Goal: Information Seeking & Learning: Learn about a topic

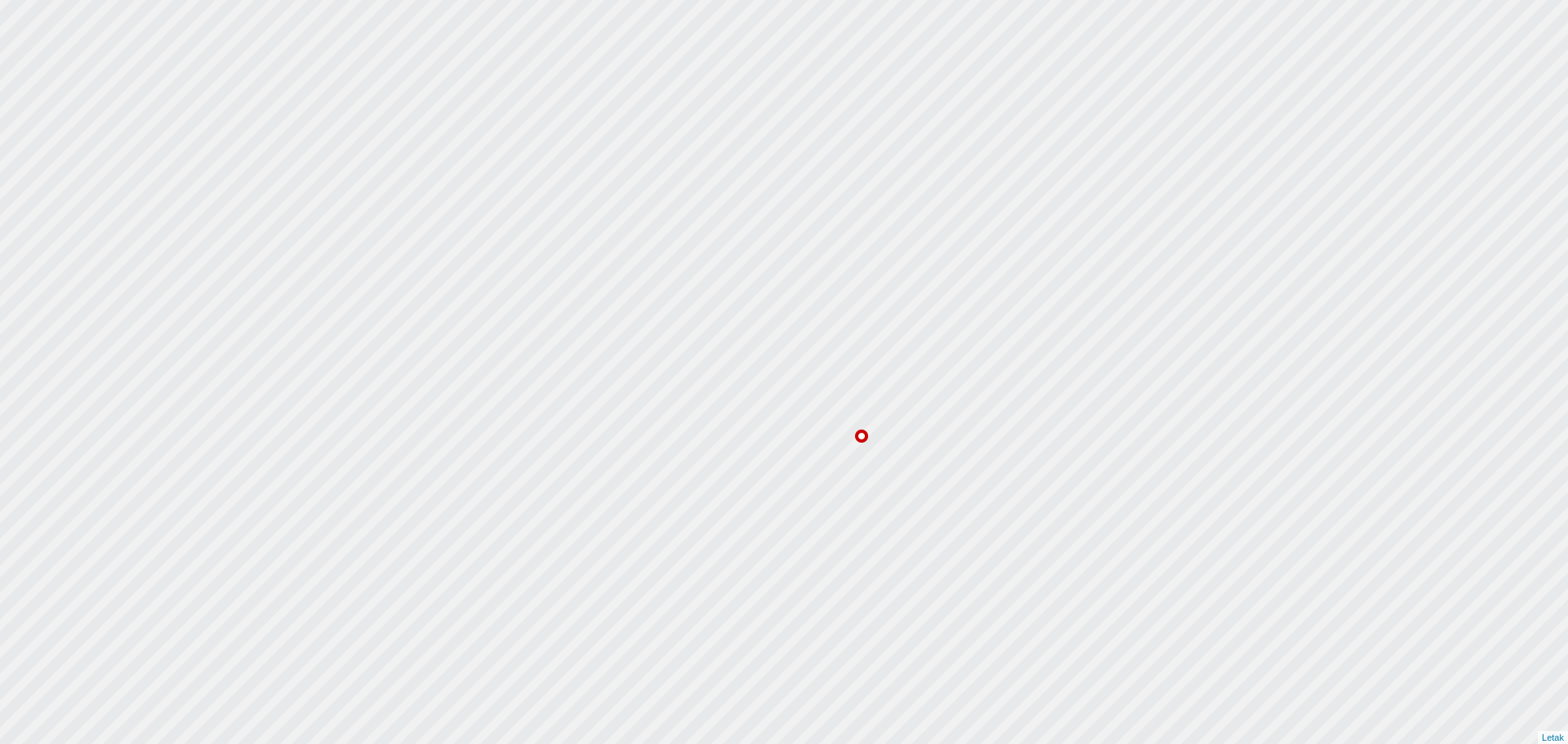
drag, startPoint x: 618, startPoint y: 306, endPoint x: 883, endPoint y: 549, distance: 359.5
click at [883, 549] on div at bounding box center [784, 372] width 1881 height 892
drag, startPoint x: 838, startPoint y: 254, endPoint x: 829, endPoint y: 541, distance: 287.1
click at [828, 577] on div at bounding box center [784, 382] width 1881 height 892
drag, startPoint x: 828, startPoint y: 308, endPoint x: 792, endPoint y: 574, distance: 268.4
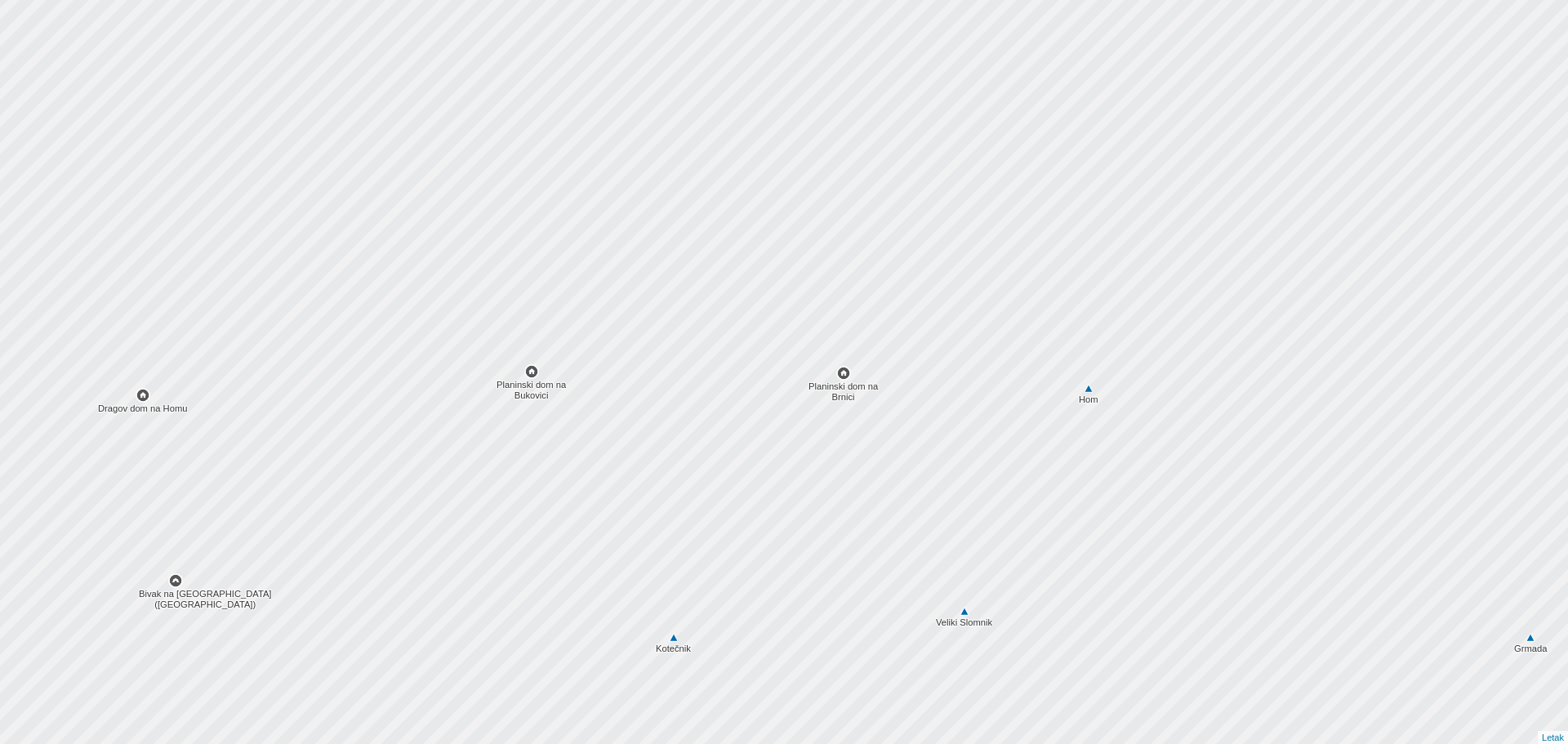
click at [792, 574] on div at bounding box center [777, 387] width 1881 height 892
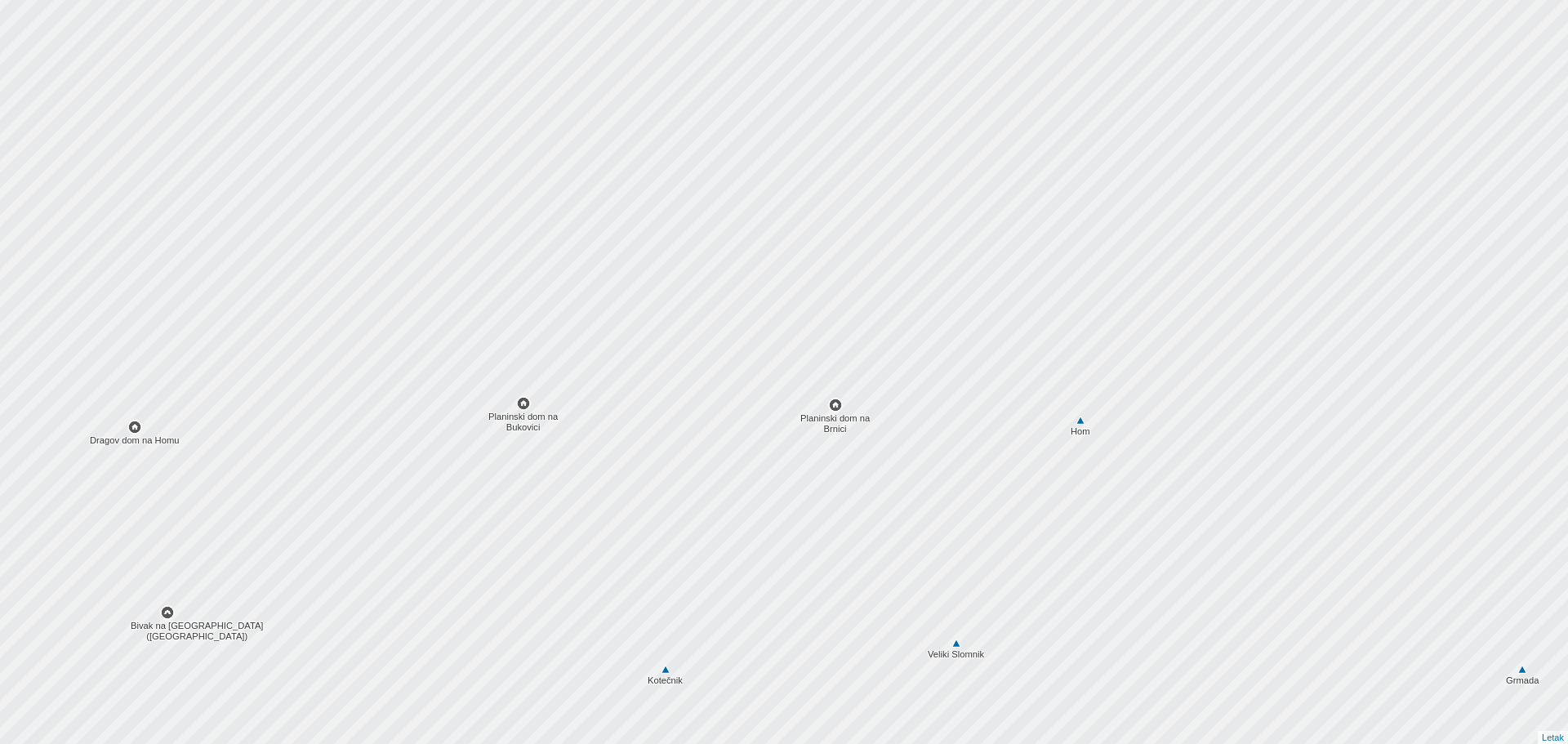
drag, startPoint x: 797, startPoint y: 263, endPoint x: 799, endPoint y: 738, distance: 475.0
click at [799, 738] on div at bounding box center [784, 372] width 1881 height 892
drag, startPoint x: 792, startPoint y: 400, endPoint x: 777, endPoint y: 782, distance: 382.3
click at [777, 743] on html "Letak Izvirno besedilo Ocenite ta prevod. Vaše povratne informacije nam bodo po…" at bounding box center [784, 372] width 1568 height 744
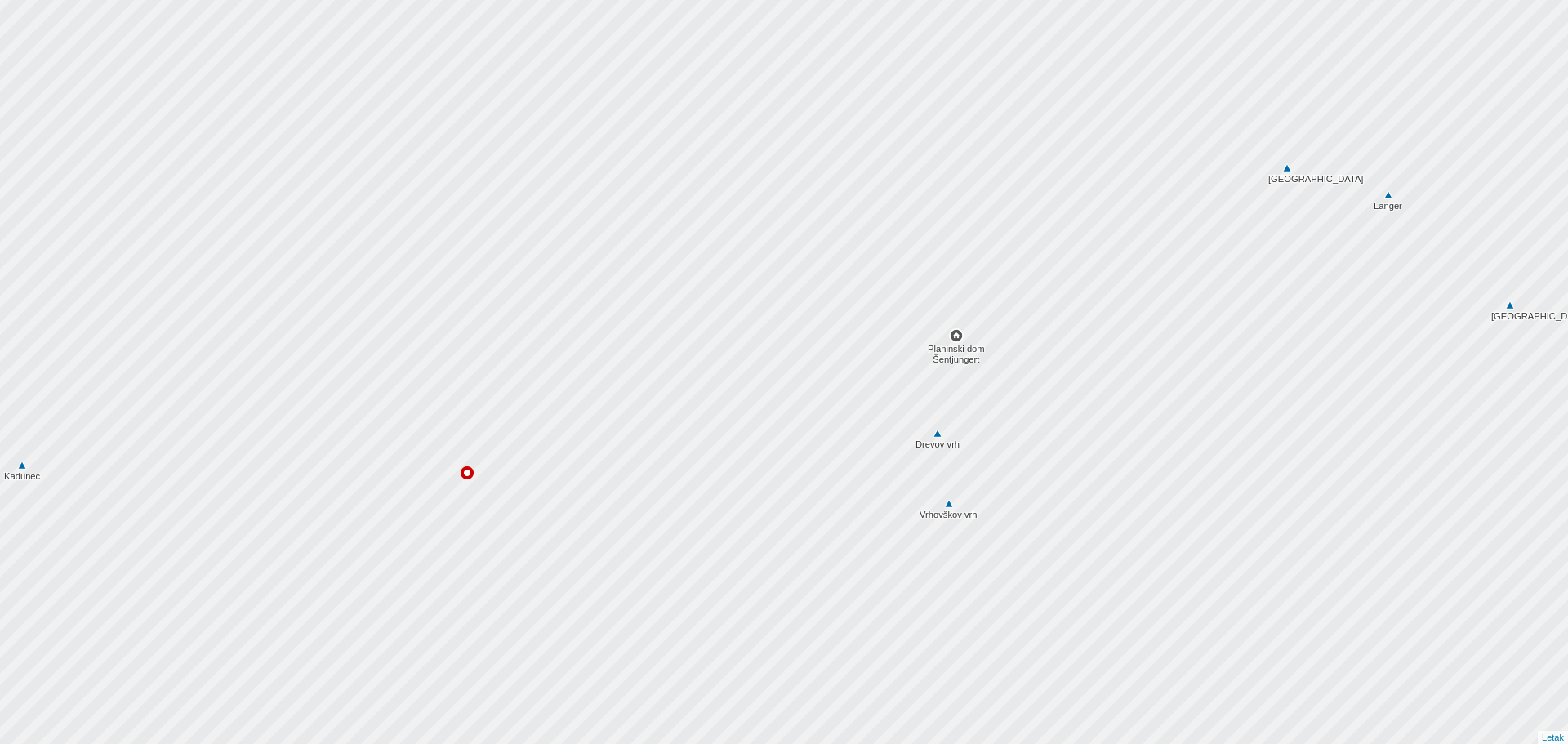
drag, startPoint x: 802, startPoint y: 404, endPoint x: 749, endPoint y: 575, distance: 179.0
click at [756, 574] on div at bounding box center [784, 372] width 1881 height 892
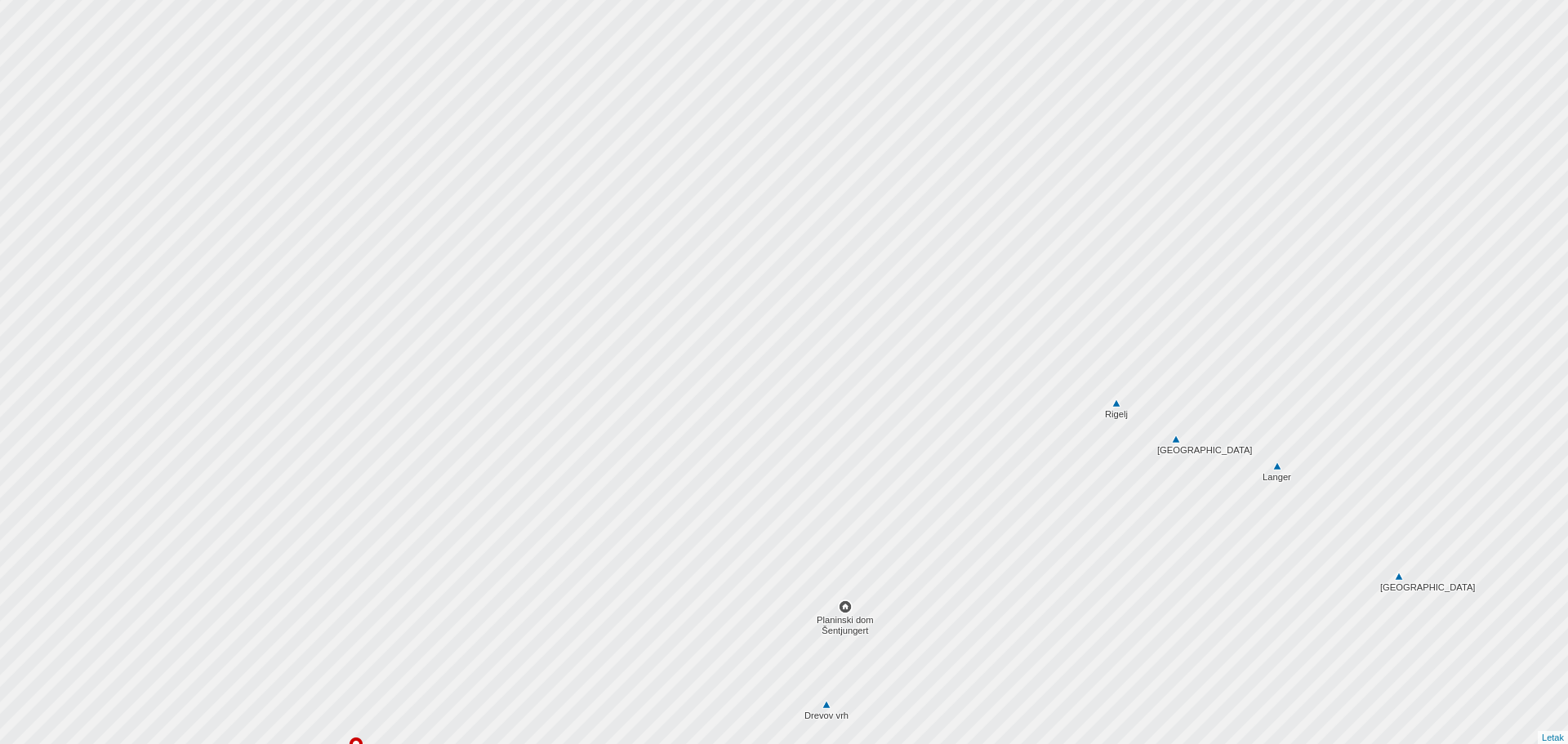
drag, startPoint x: 828, startPoint y: 337, endPoint x: 751, endPoint y: 515, distance: 193.9
click at [751, 515] on div at bounding box center [781, 376] width 1881 height 892
drag, startPoint x: 774, startPoint y: 640, endPoint x: 931, endPoint y: 375, distance: 308.0
click at [931, 375] on div at bounding box center [786, 366] width 1881 height 892
drag, startPoint x: 1100, startPoint y: 531, endPoint x: 773, endPoint y: 474, distance: 331.9
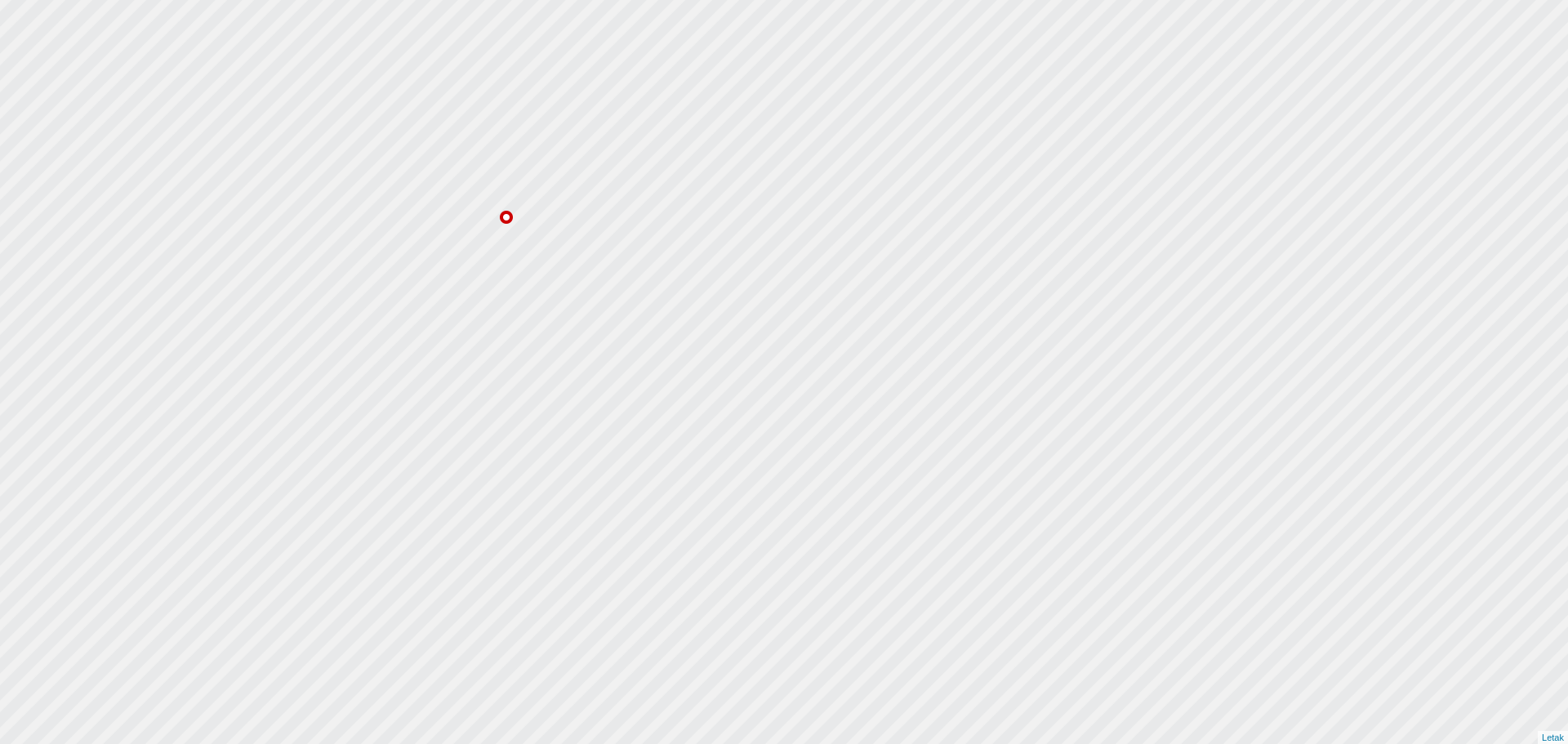
click at [773, 474] on div at bounding box center [784, 372] width 1881 height 892
click at [773, 474] on div at bounding box center [784, 372] width 1881 height 892
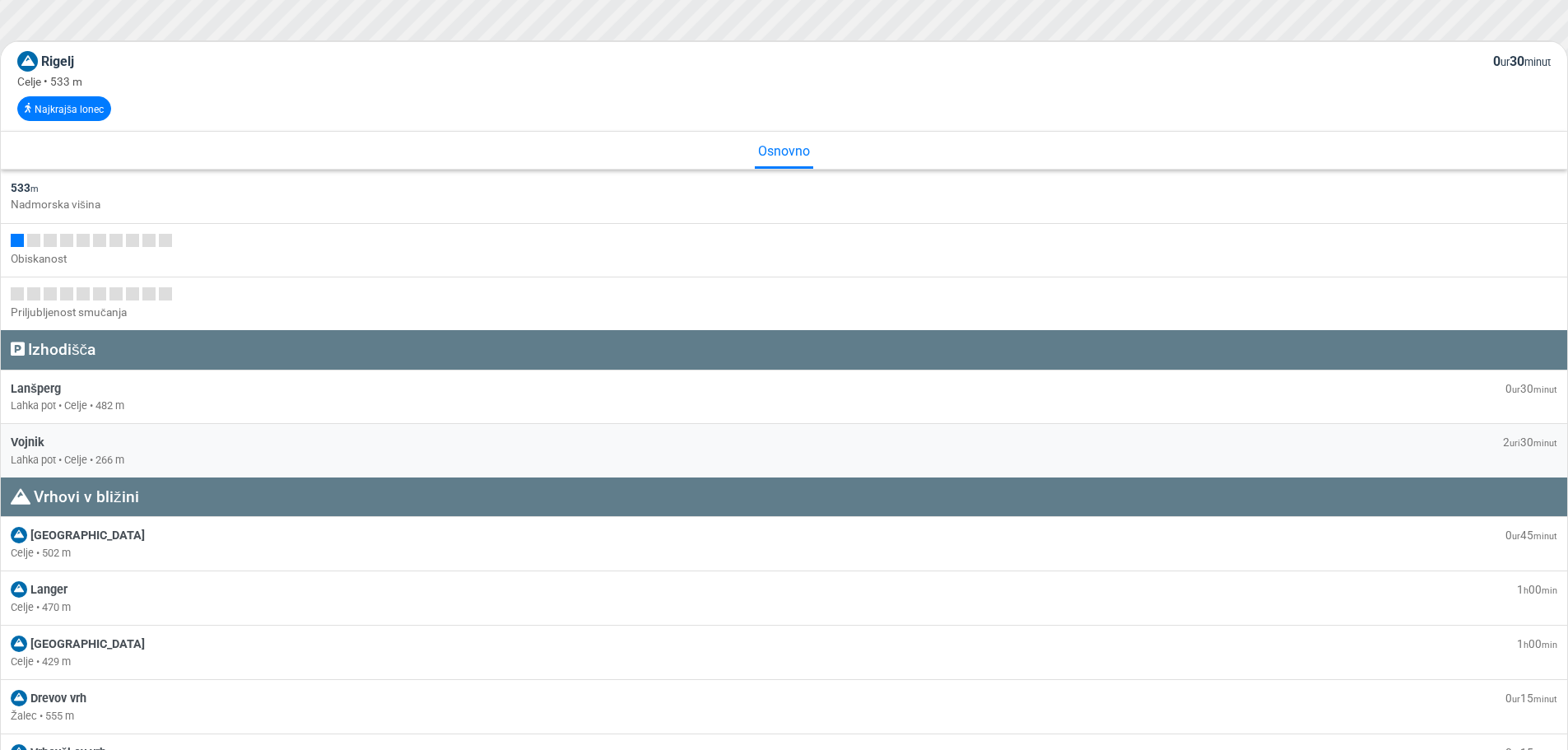
scroll to position [594, 0]
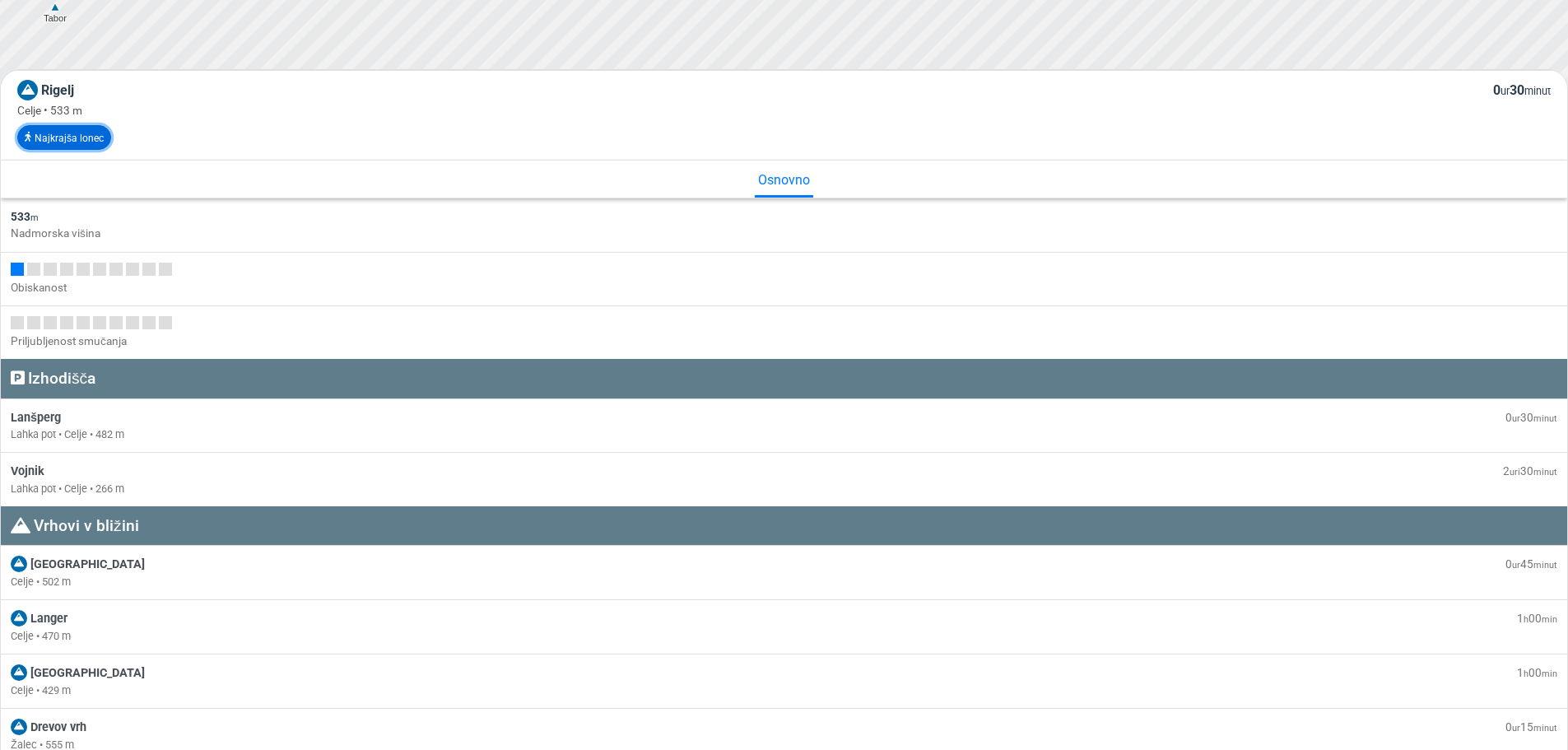
click at [67, 134] on font "Najkrajša lonec" at bounding box center [68, 138] width 69 height 11
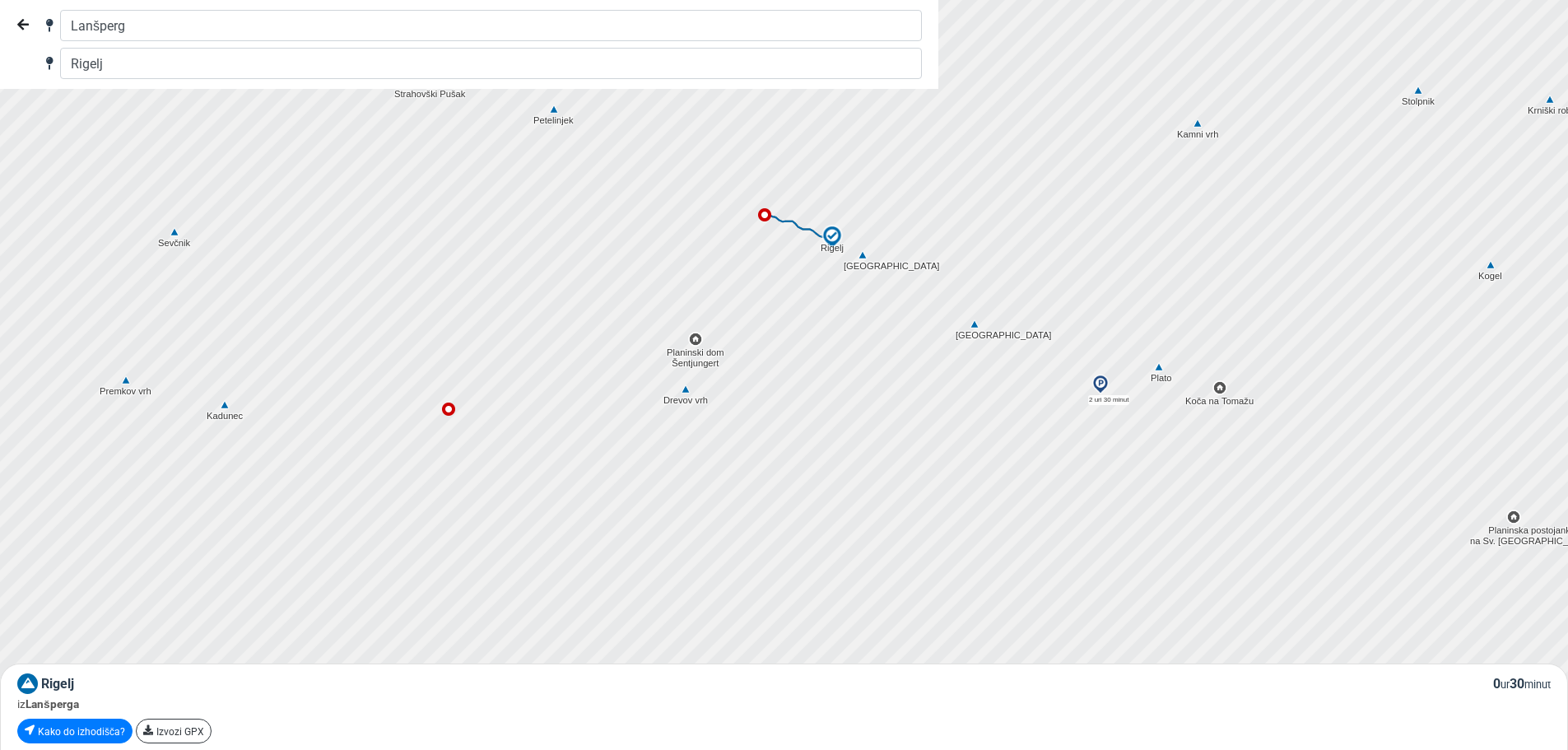
click at [805, 363] on div at bounding box center [790, 375] width 1897 height 900
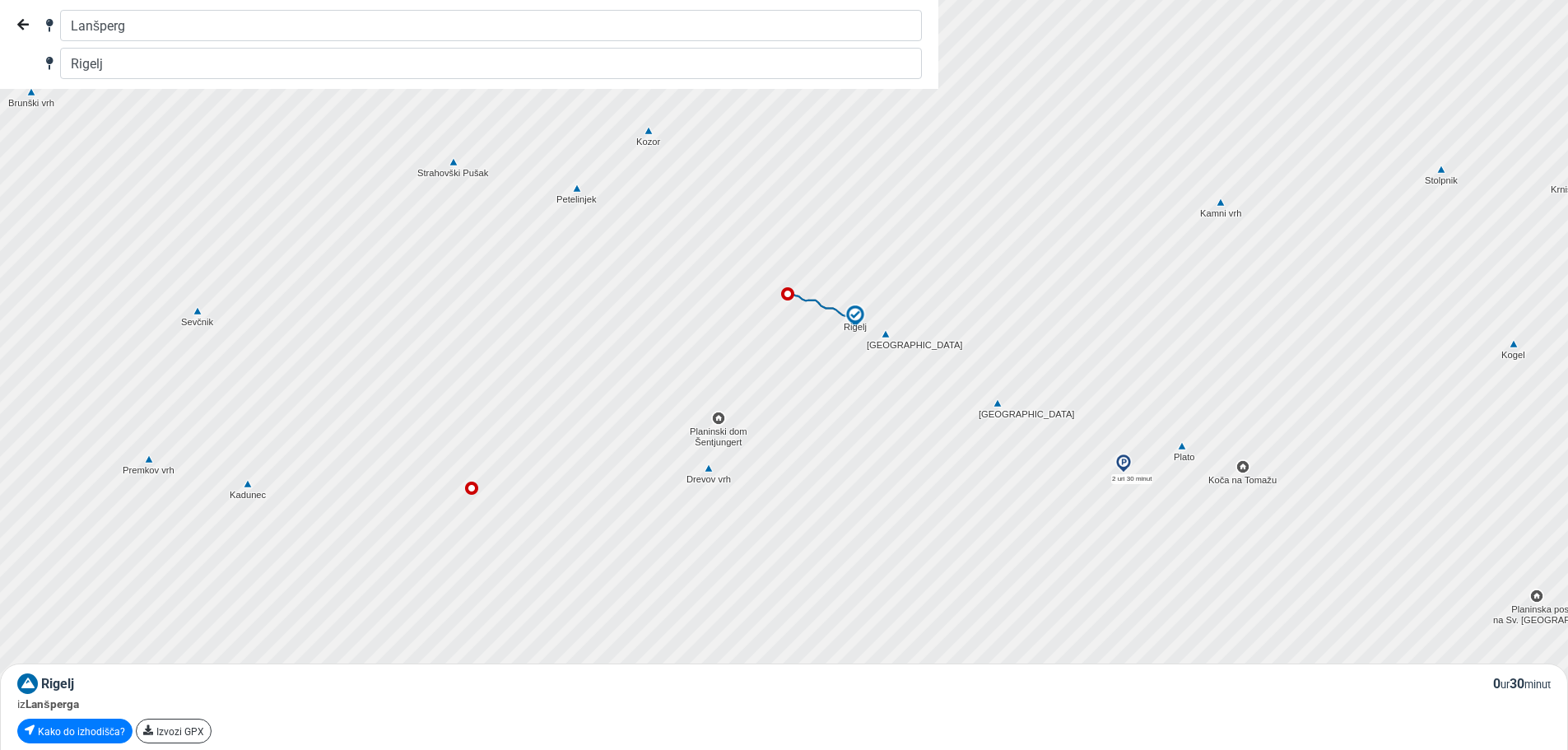
drag, startPoint x: 805, startPoint y: 363, endPoint x: 850, endPoint y: 572, distance: 213.8
click at [850, 572] on div at bounding box center [795, 393] width 1897 height 900
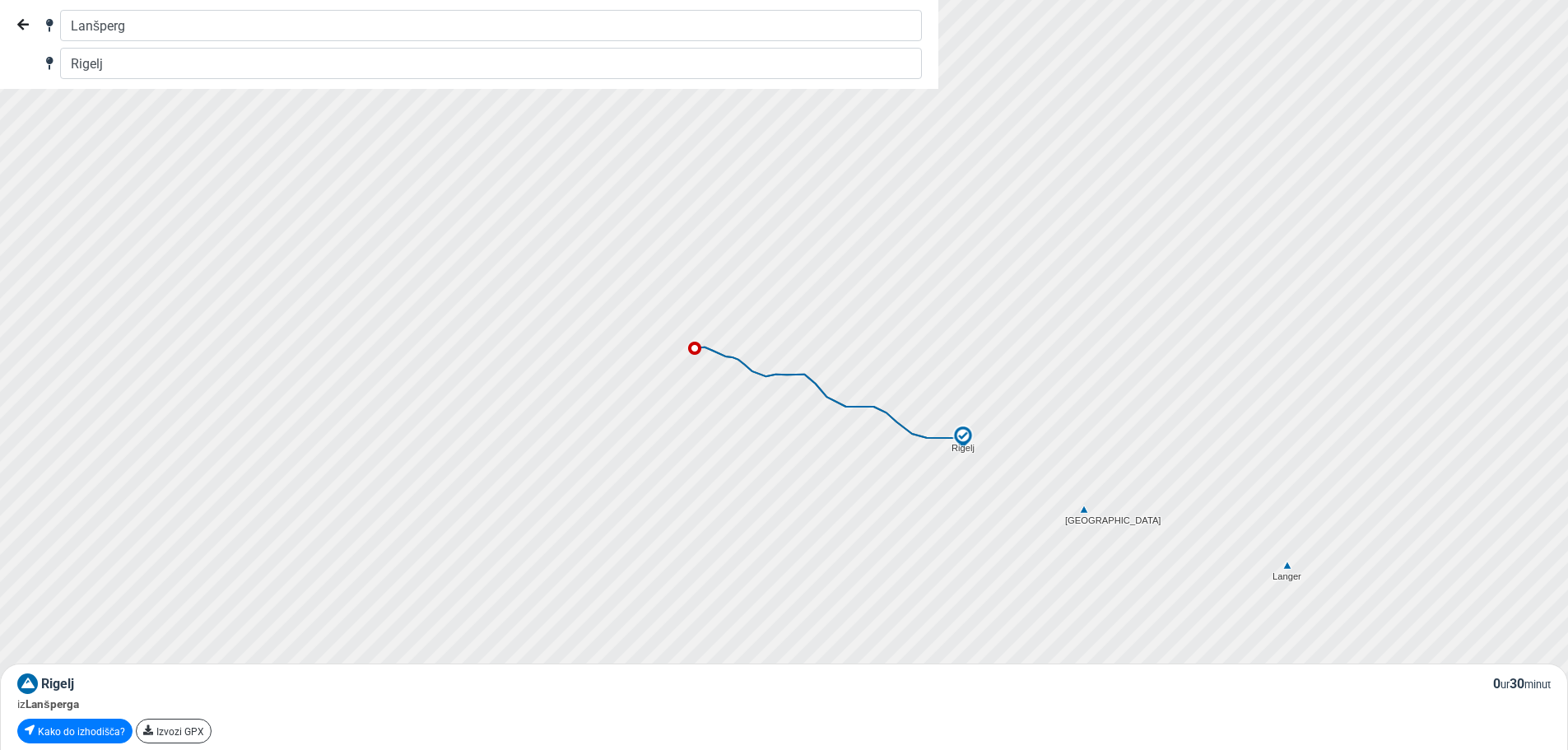
drag, startPoint x: 827, startPoint y: 269, endPoint x: 821, endPoint y: 605, distance: 336.1
click at [821, 605] on div at bounding box center [790, 375] width 1897 height 900
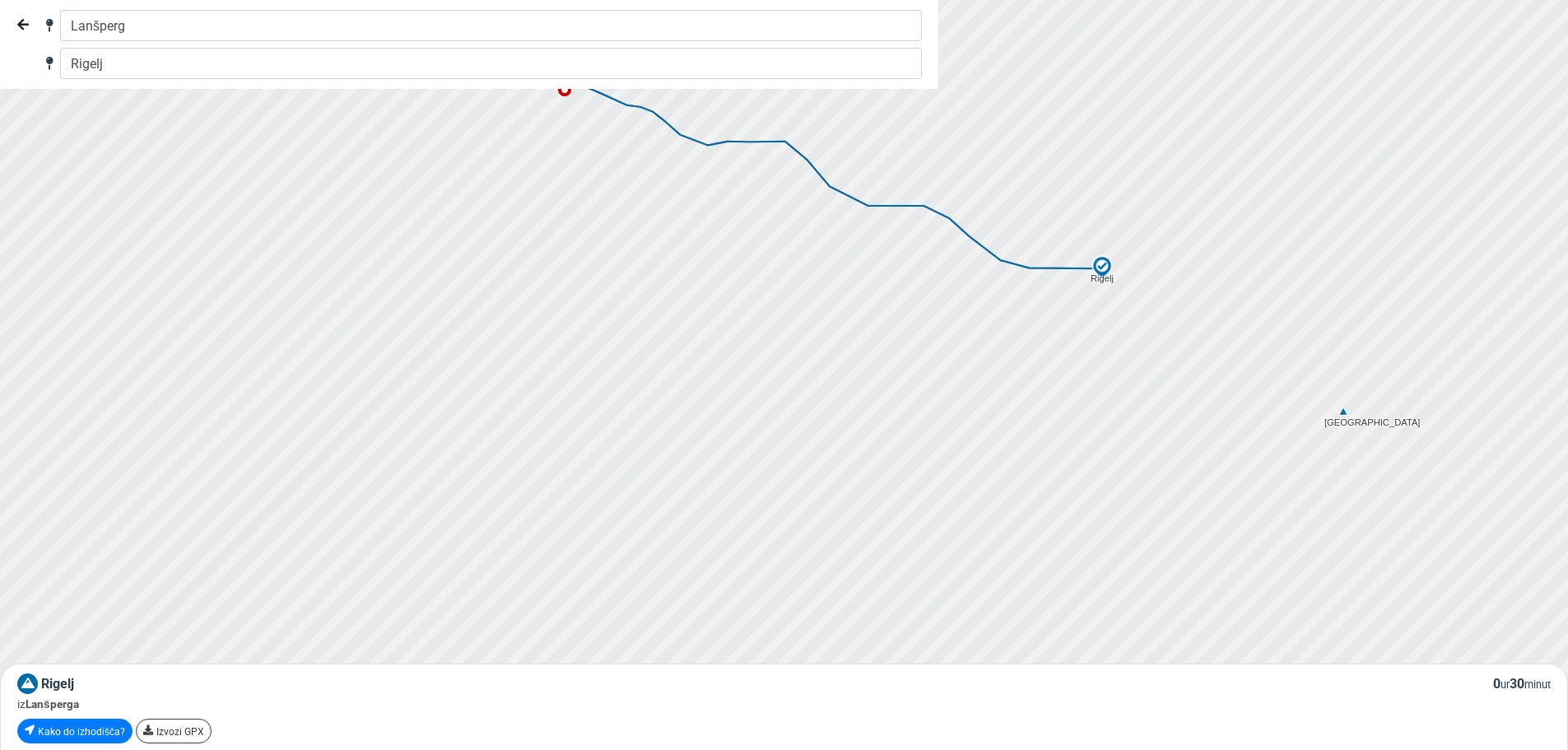
click at [1343, 427] on div at bounding box center [790, 375] width 1897 height 900
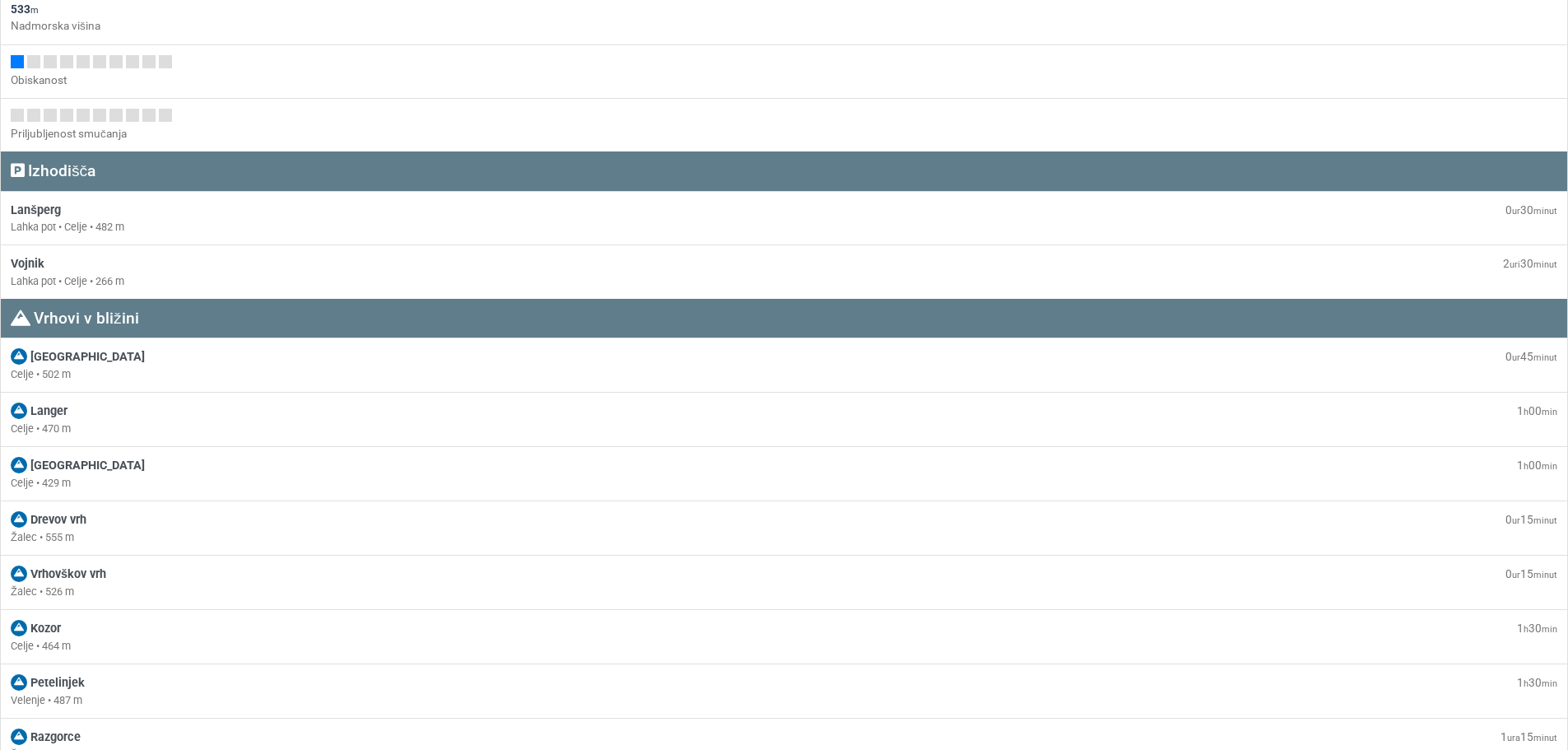
scroll to position [823, 0]
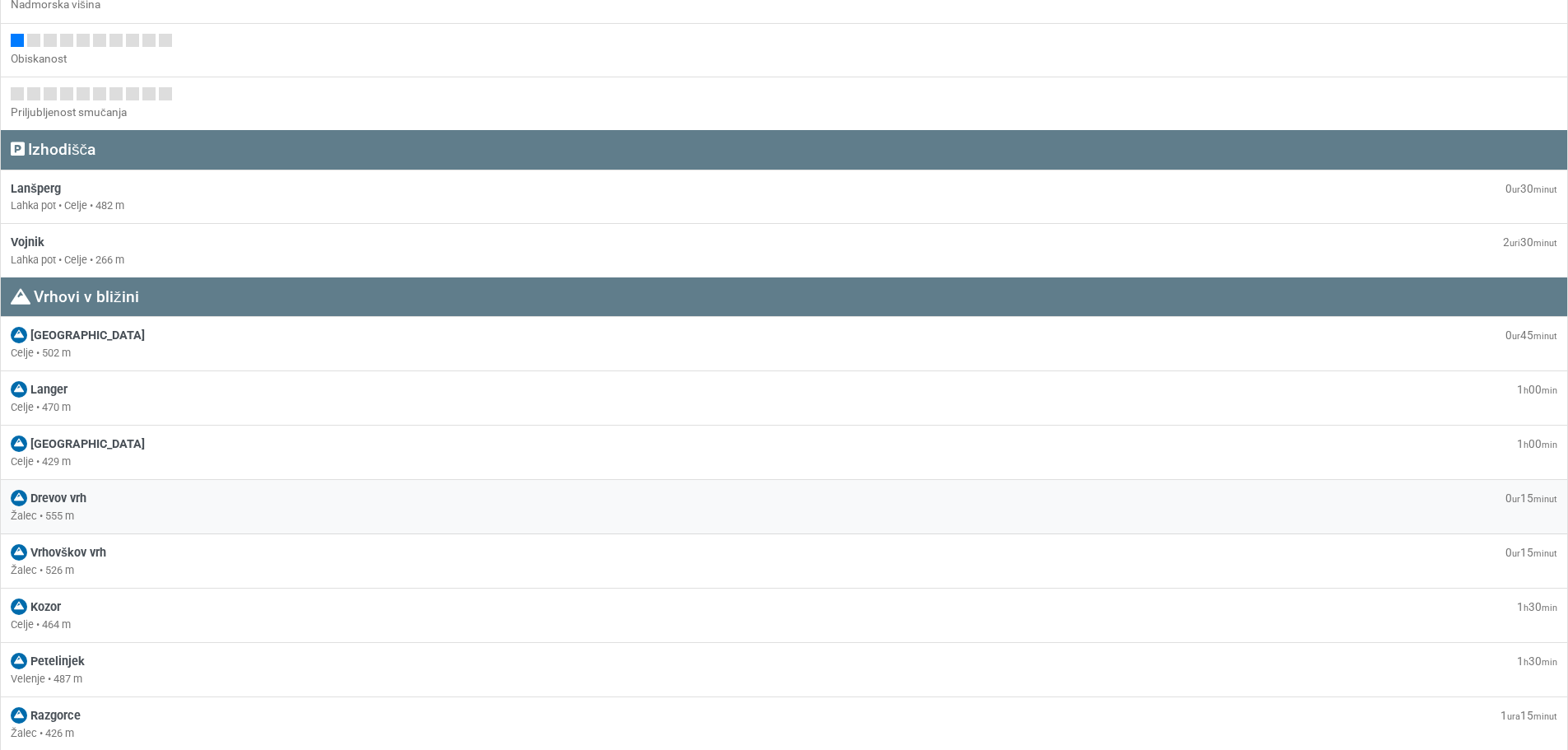
click at [53, 498] on font "Drevov vrh" at bounding box center [58, 498] width 56 height 14
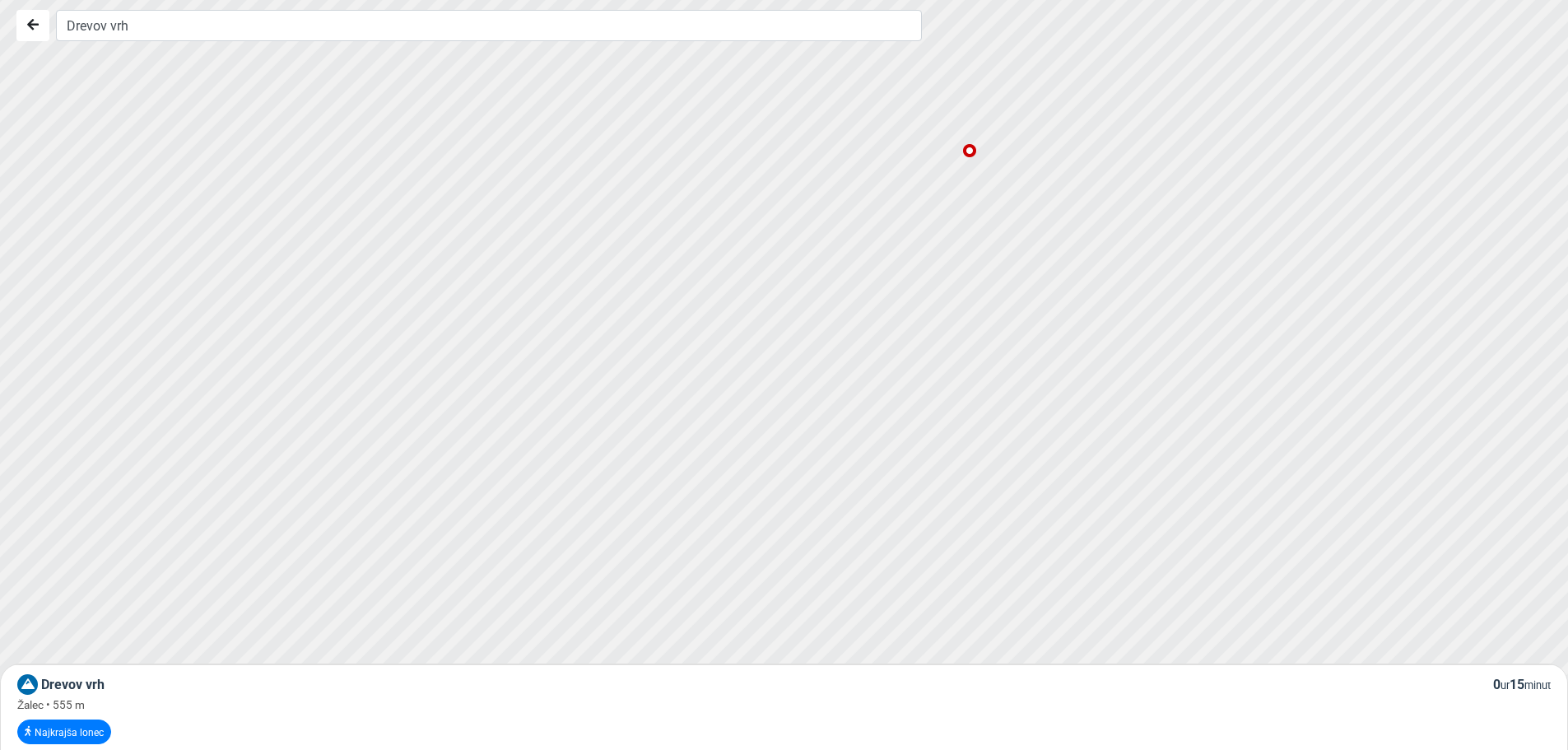
drag, startPoint x: 766, startPoint y: 308, endPoint x: 691, endPoint y: 526, distance: 230.5
click at [691, 526] on div at bounding box center [784, 383] width 1897 height 900
drag, startPoint x: 971, startPoint y: 311, endPoint x: 894, endPoint y: 478, distance: 183.9
click at [894, 478] on div at bounding box center [789, 375] width 1897 height 900
drag, startPoint x: 980, startPoint y: 465, endPoint x: 822, endPoint y: 206, distance: 303.4
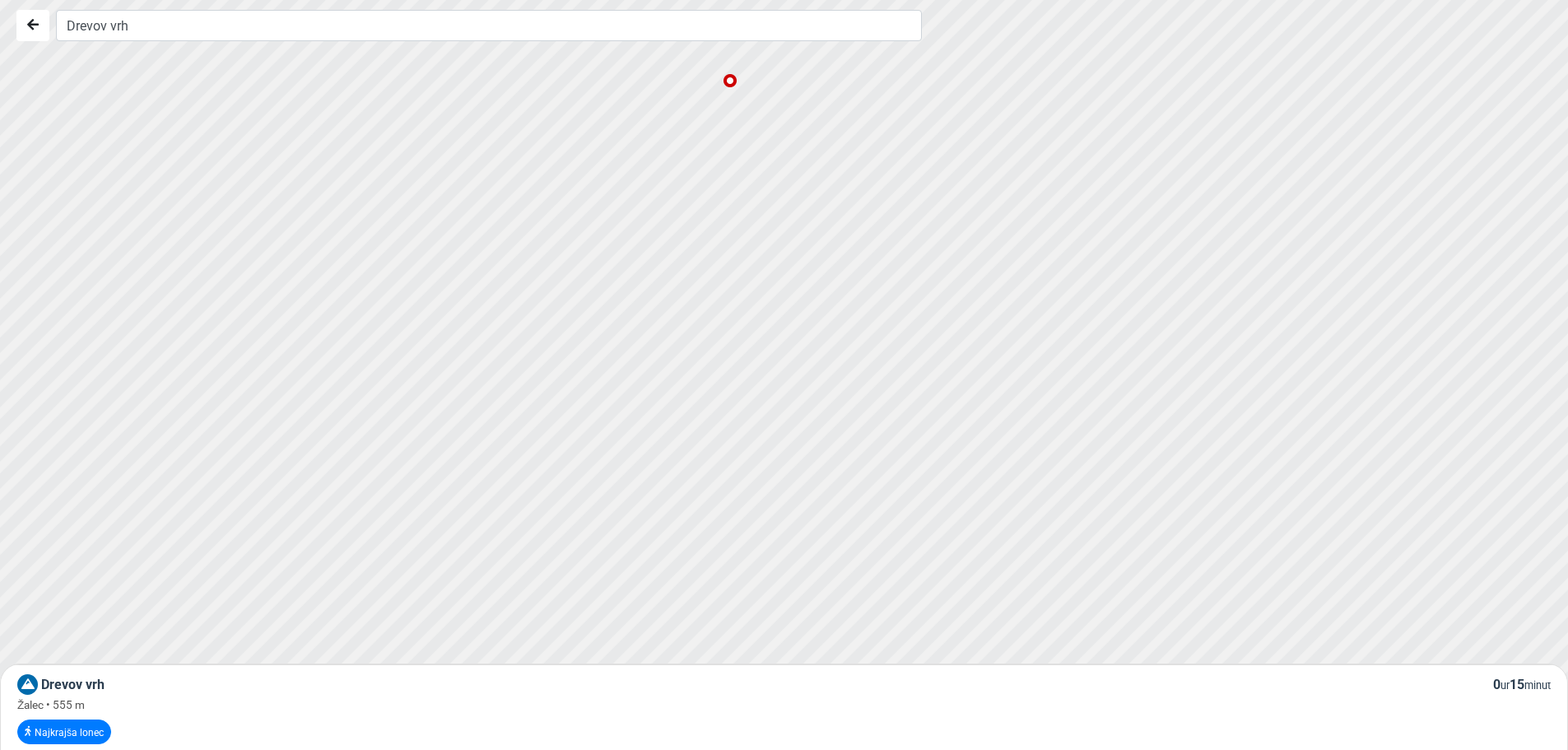
click at [822, 206] on div at bounding box center [790, 375] width 1897 height 900
drag, startPoint x: 822, startPoint y: 206, endPoint x: 908, endPoint y: 413, distance: 224.2
click at [908, 413] on div at bounding box center [790, 377] width 1897 height 900
click at [29, 22] on icon "Nazaj" at bounding box center [32, 25] width 11 height 13
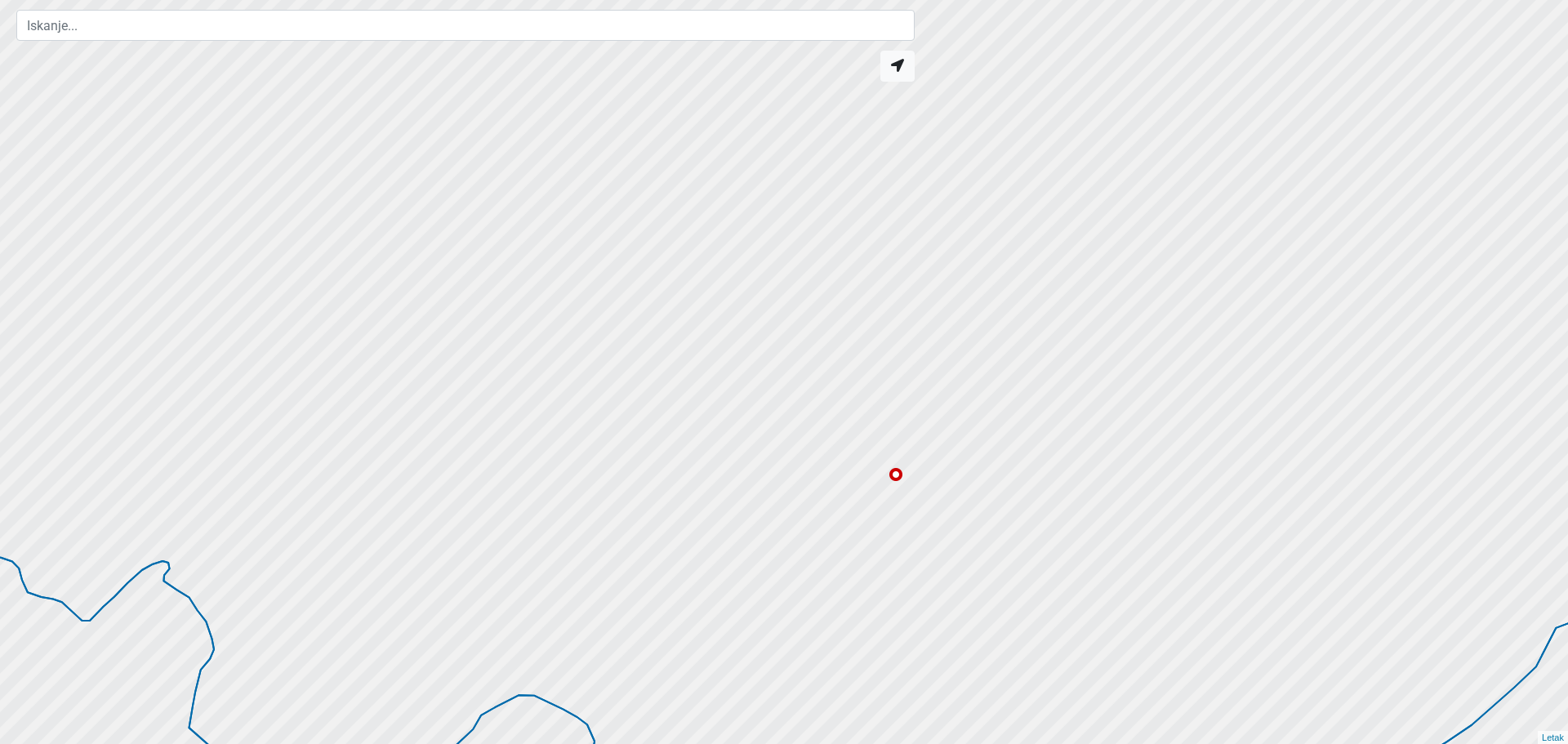
drag, startPoint x: 656, startPoint y: 195, endPoint x: 770, endPoint y: 301, distance: 155.7
click at [781, 304] on div at bounding box center [784, 372] width 1881 height 892
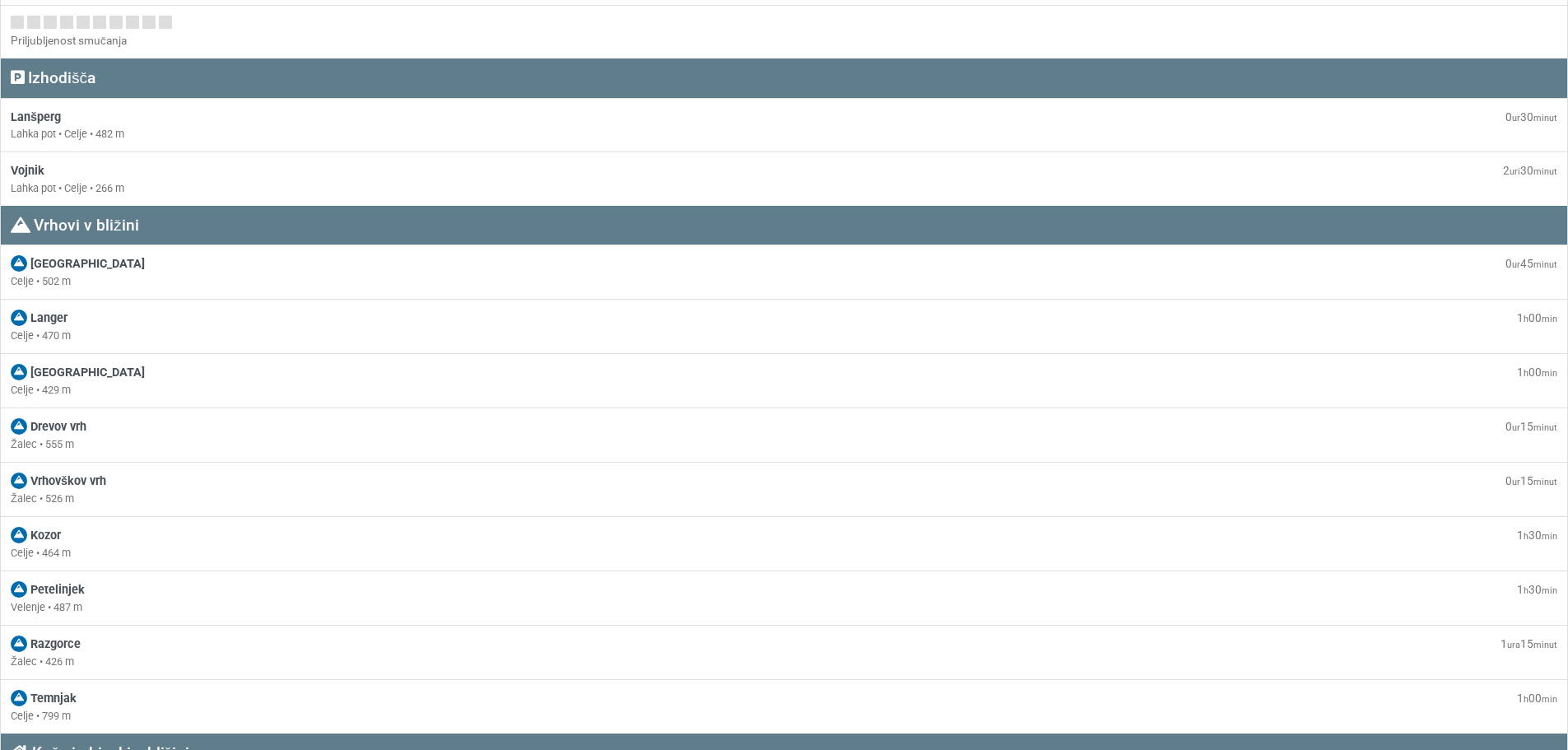
scroll to position [866, 0]
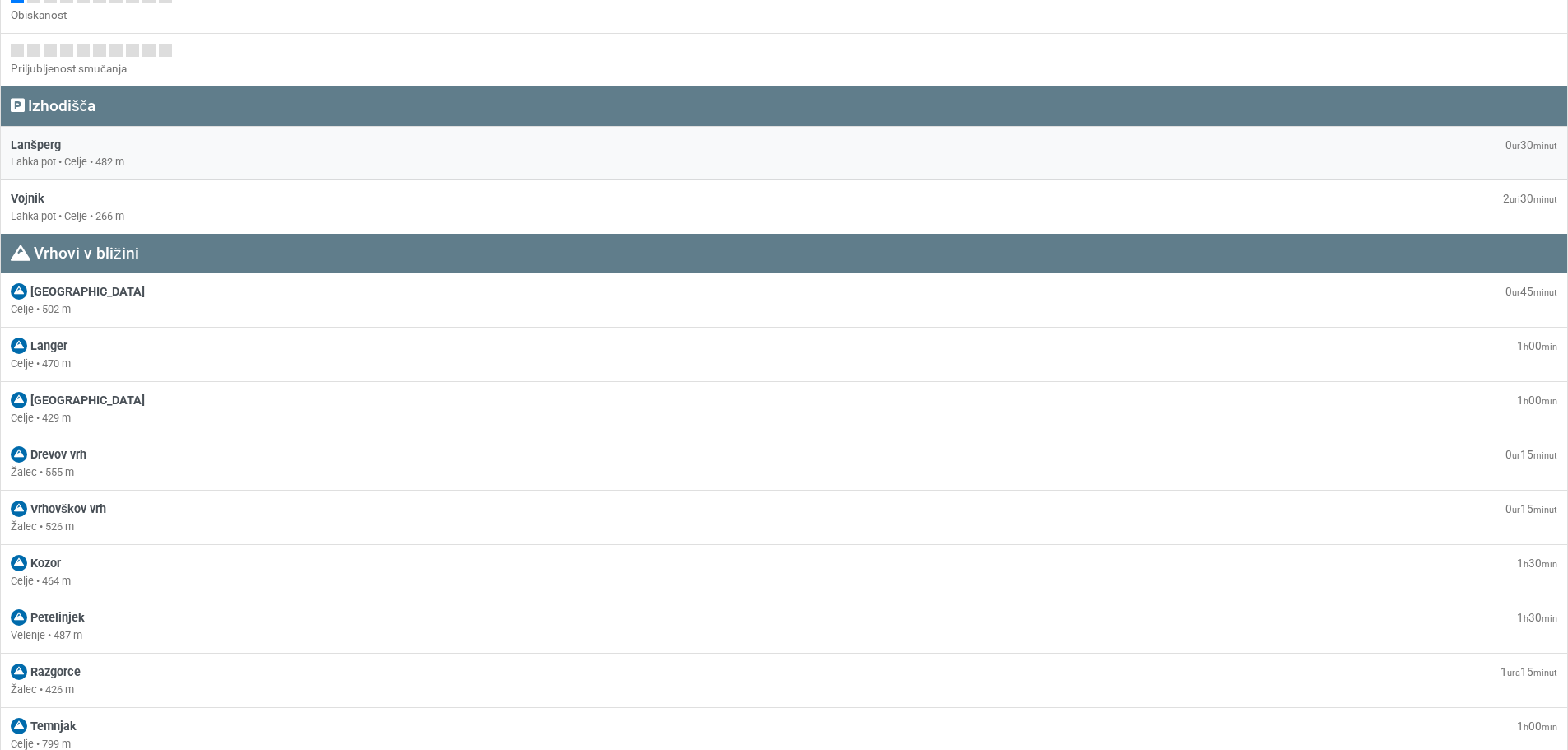
click at [63, 153] on div "Lanšperg 0 ur 30 minut" at bounding box center [784, 146] width 1547 height 18
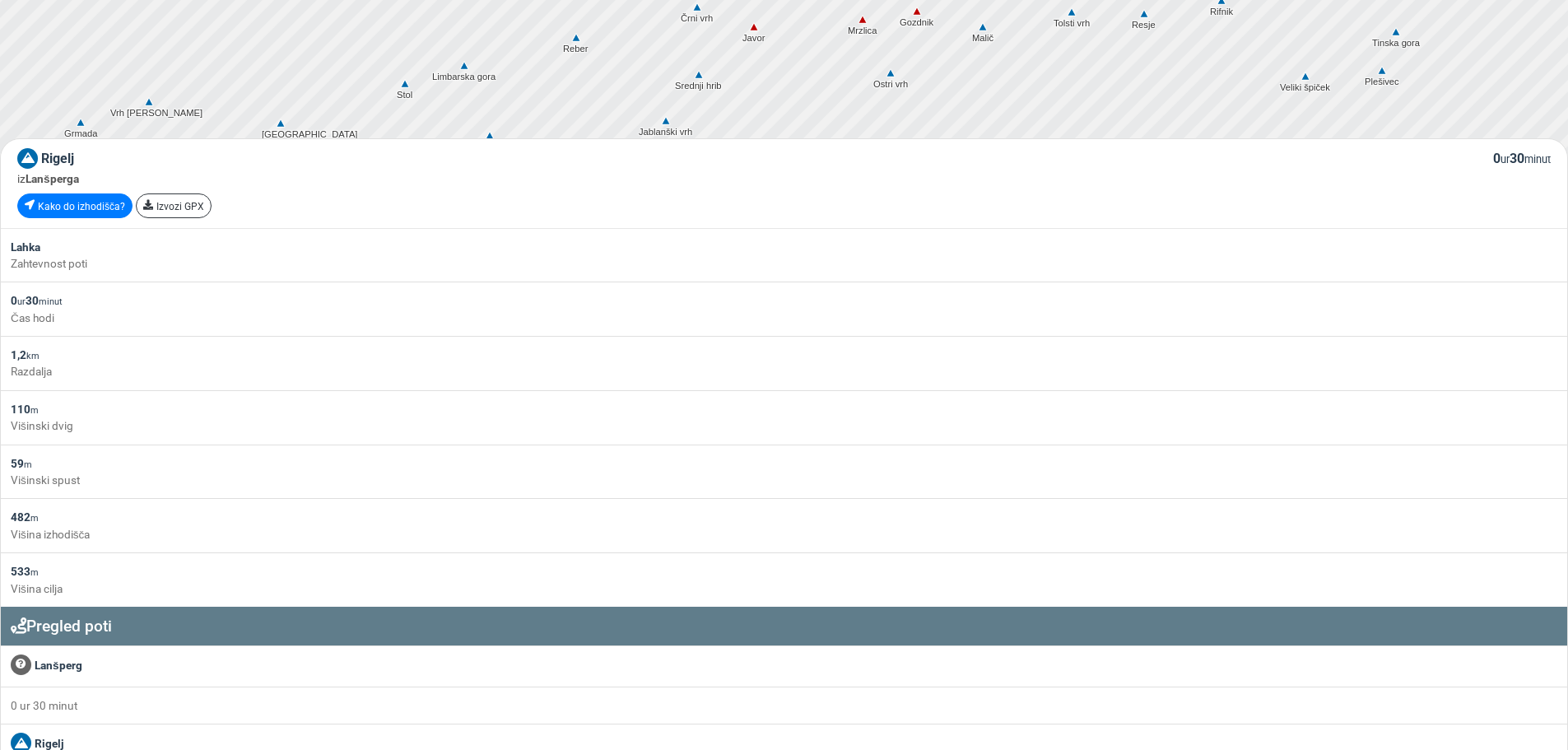
scroll to position [541, 0]
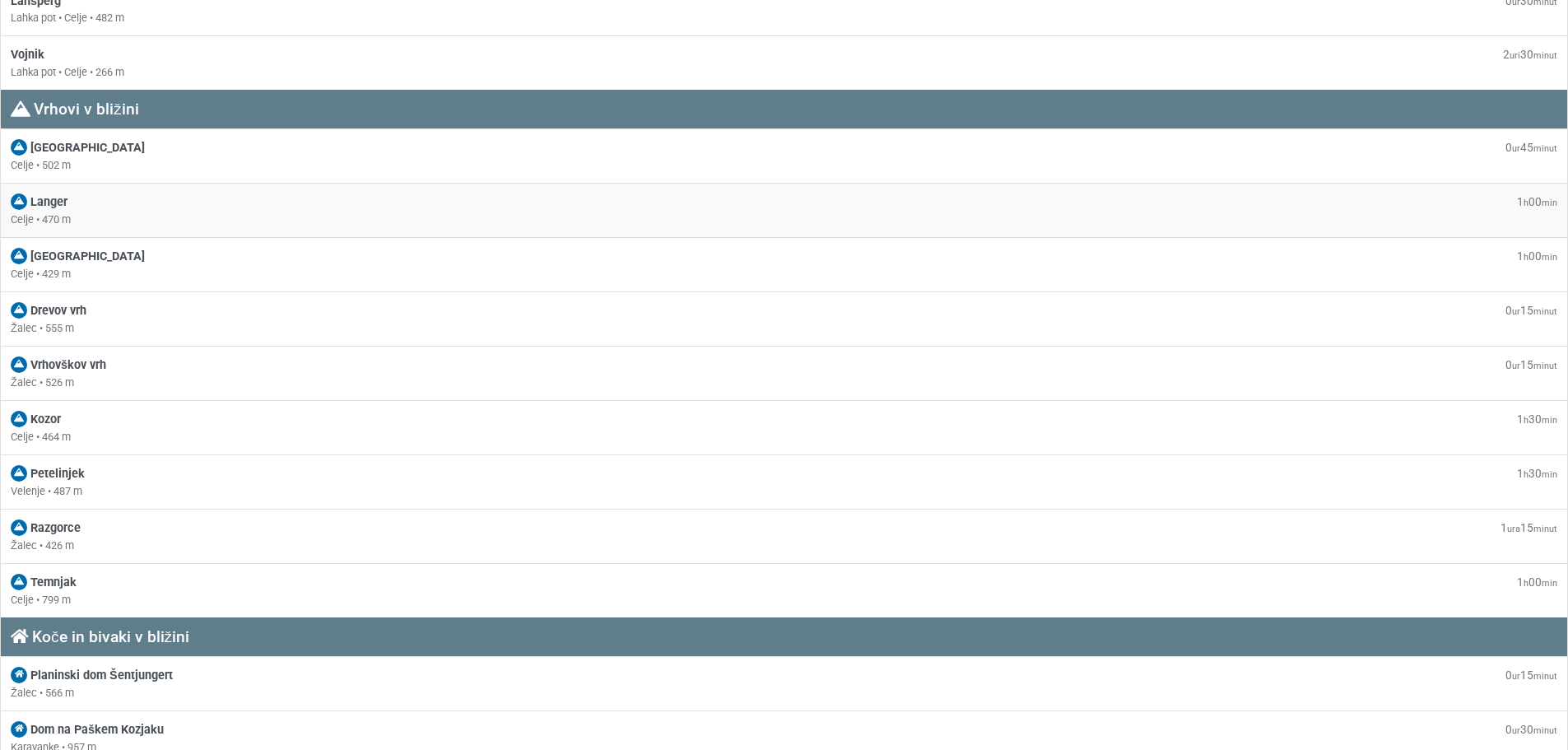
scroll to position [1093, 0]
